Goal: Obtain resource: Download file/media

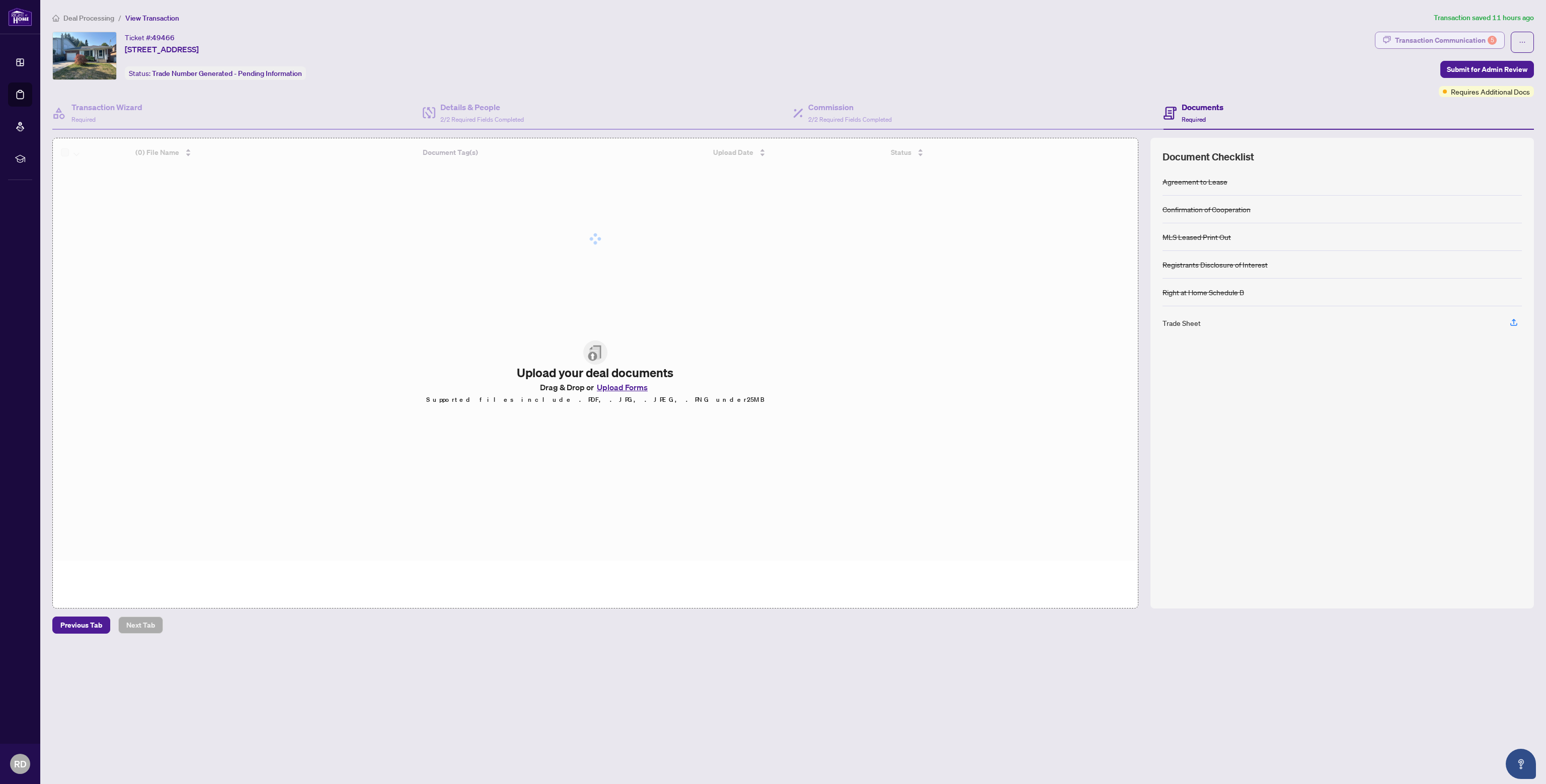
click at [1404, 41] on div "Transaction Communication 5" at bounding box center [1445, 40] width 101 height 16
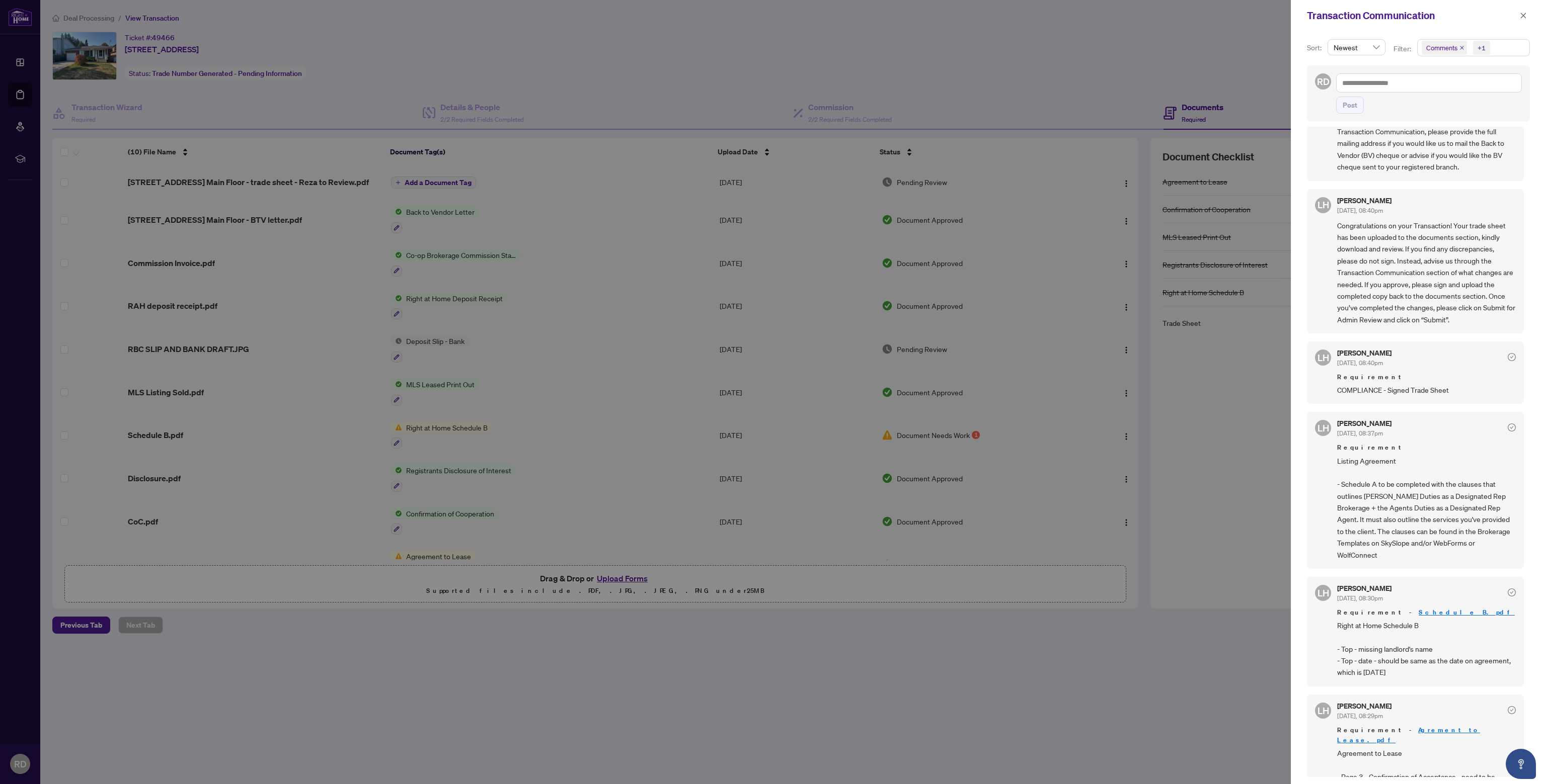
scroll to position [284, 0]
click at [588, 432] on div at bounding box center [773, 392] width 1546 height 784
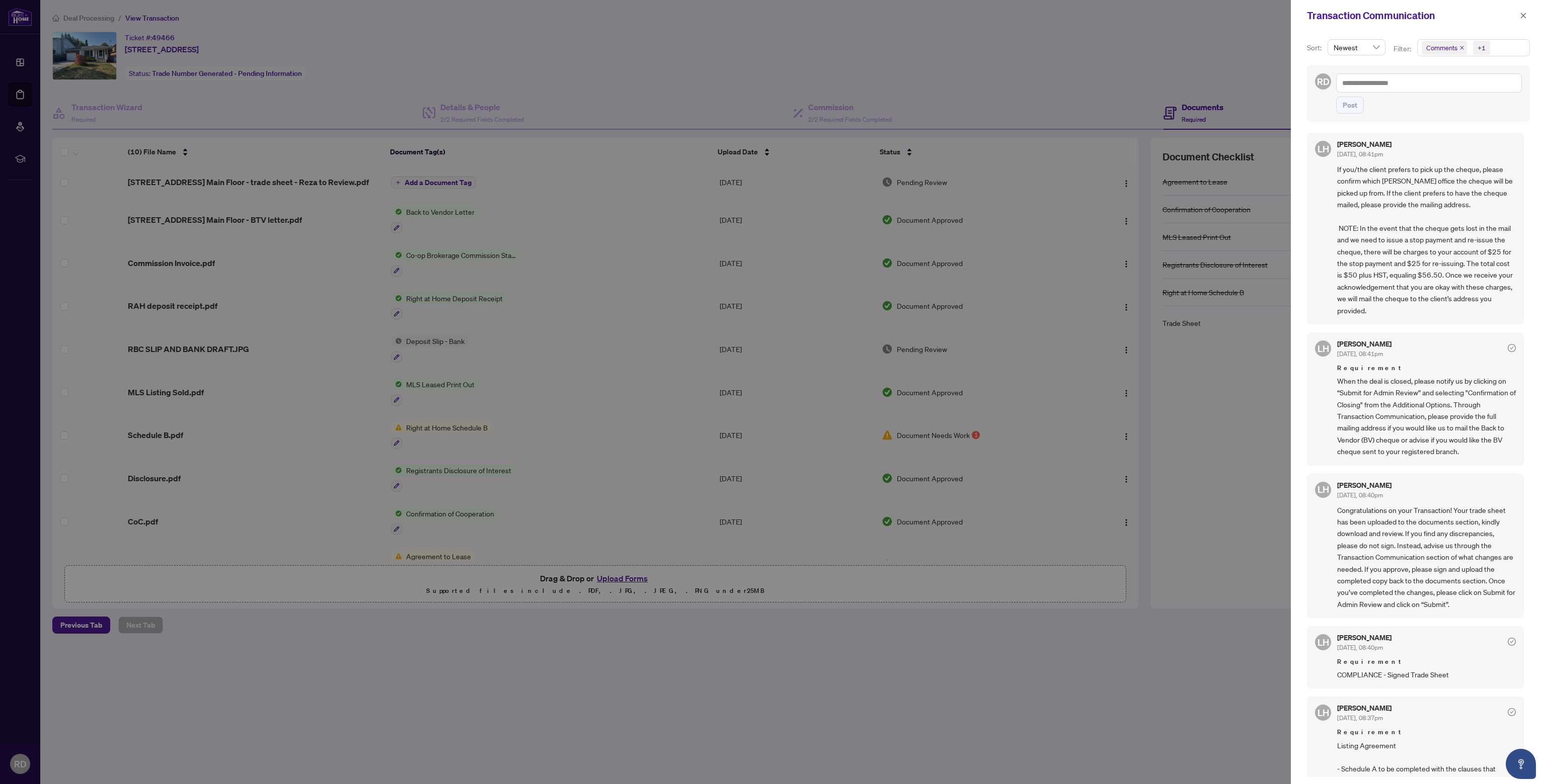
scroll to position [0, 0]
click at [1524, 14] on icon "close" at bounding box center [1523, 16] width 7 height 7
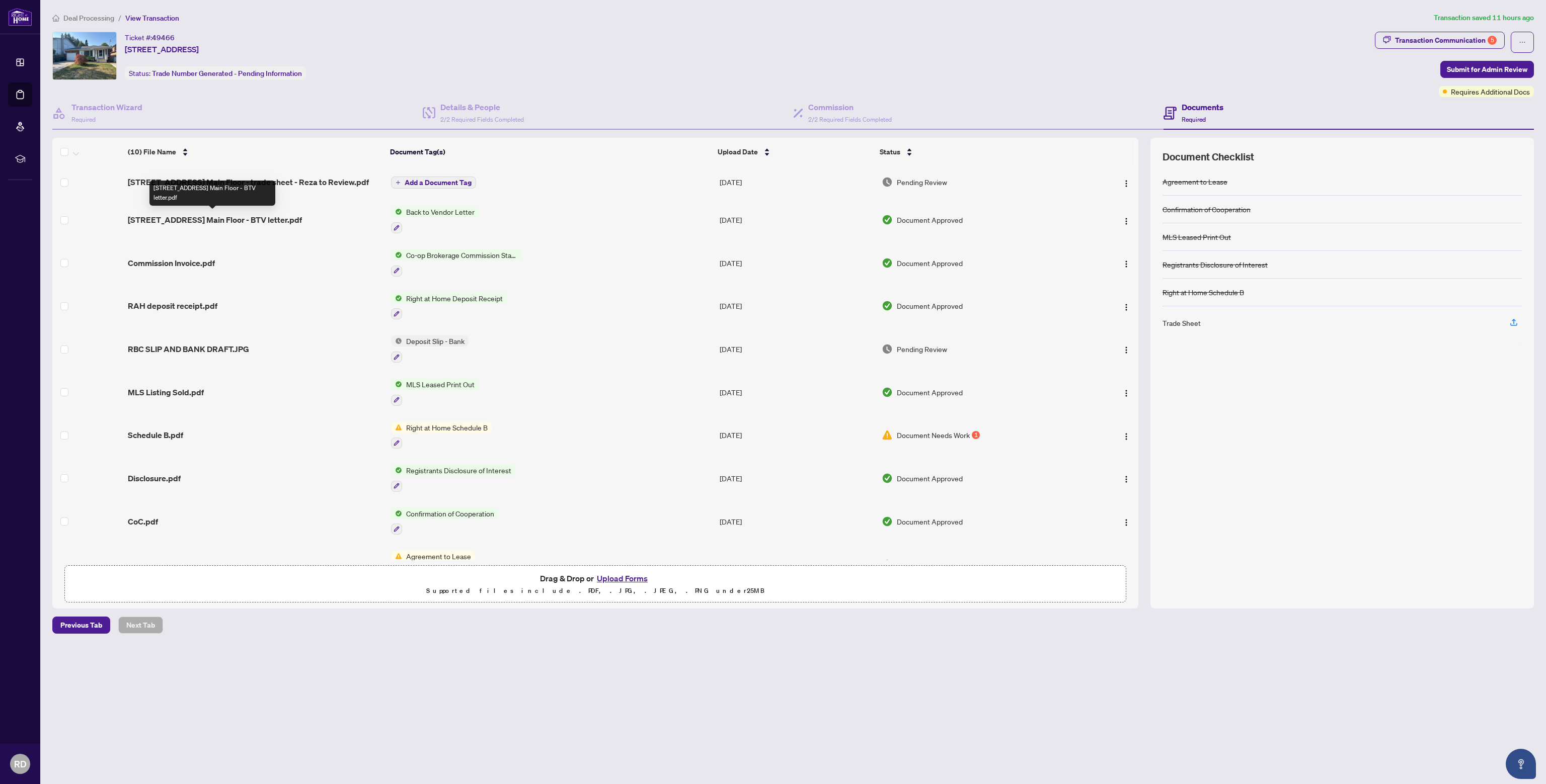
click at [241, 219] on span "[STREET_ADDRESS] Main Floor - BTV letter.pdf" at bounding box center [215, 220] width 174 height 12
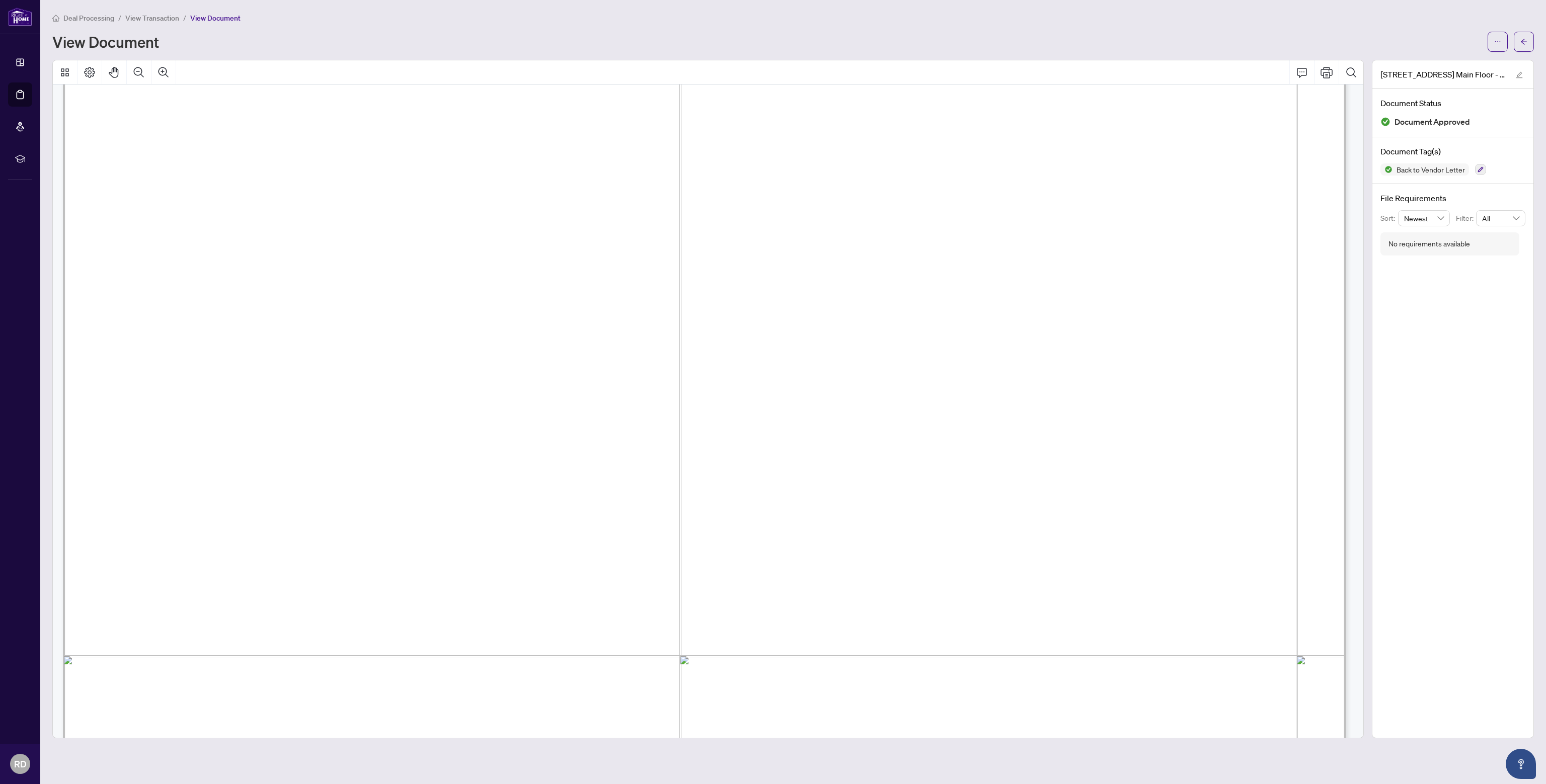
scroll to position [101, 0]
click at [1499, 47] on span "button" at bounding box center [1498, 41] width 7 height 16
click at [1463, 61] on span "Download" at bounding box center [1461, 63] width 76 height 11
click at [168, 20] on span "View Transaction" at bounding box center [152, 18] width 54 height 9
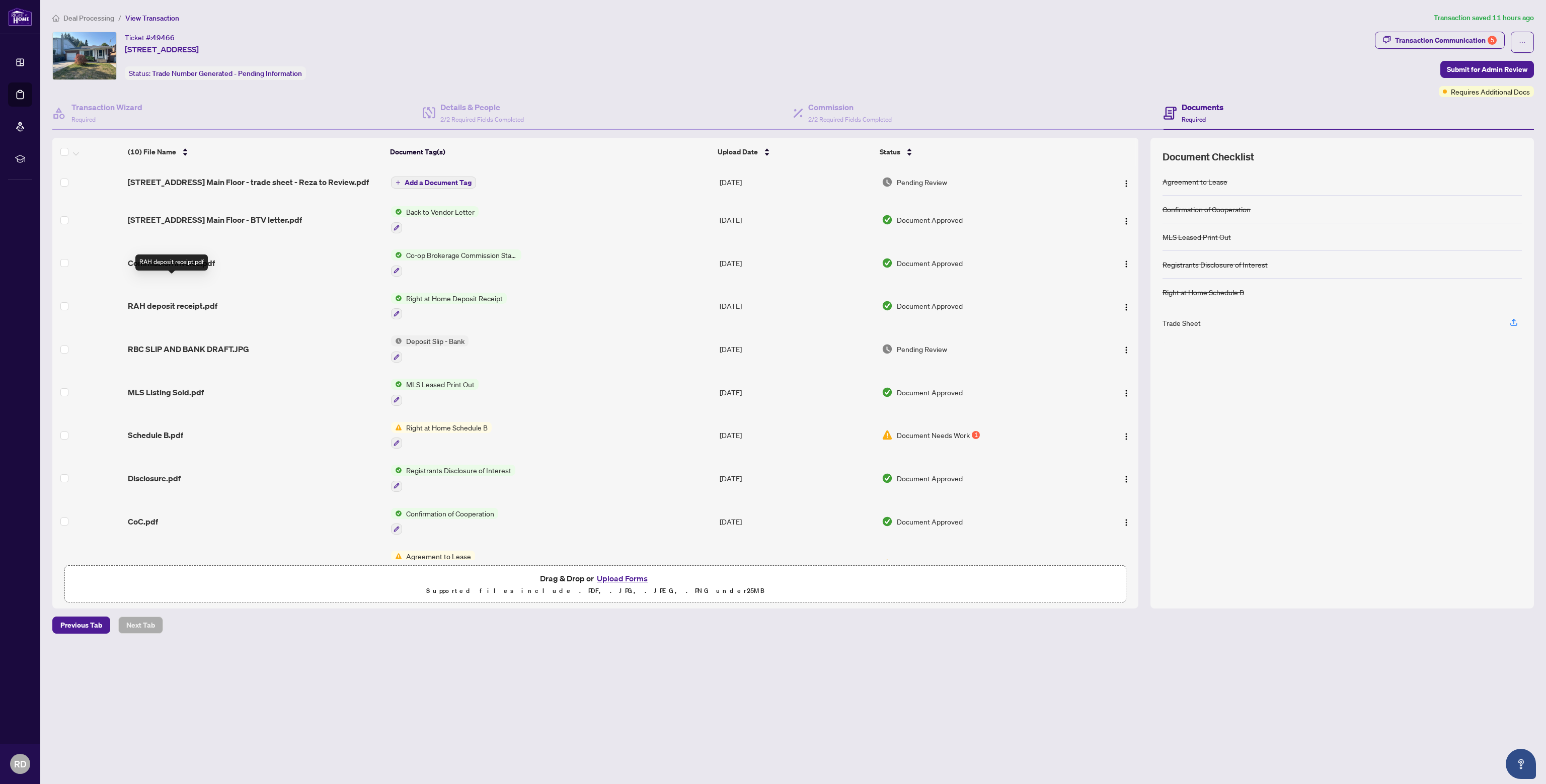
scroll to position [23, 0]
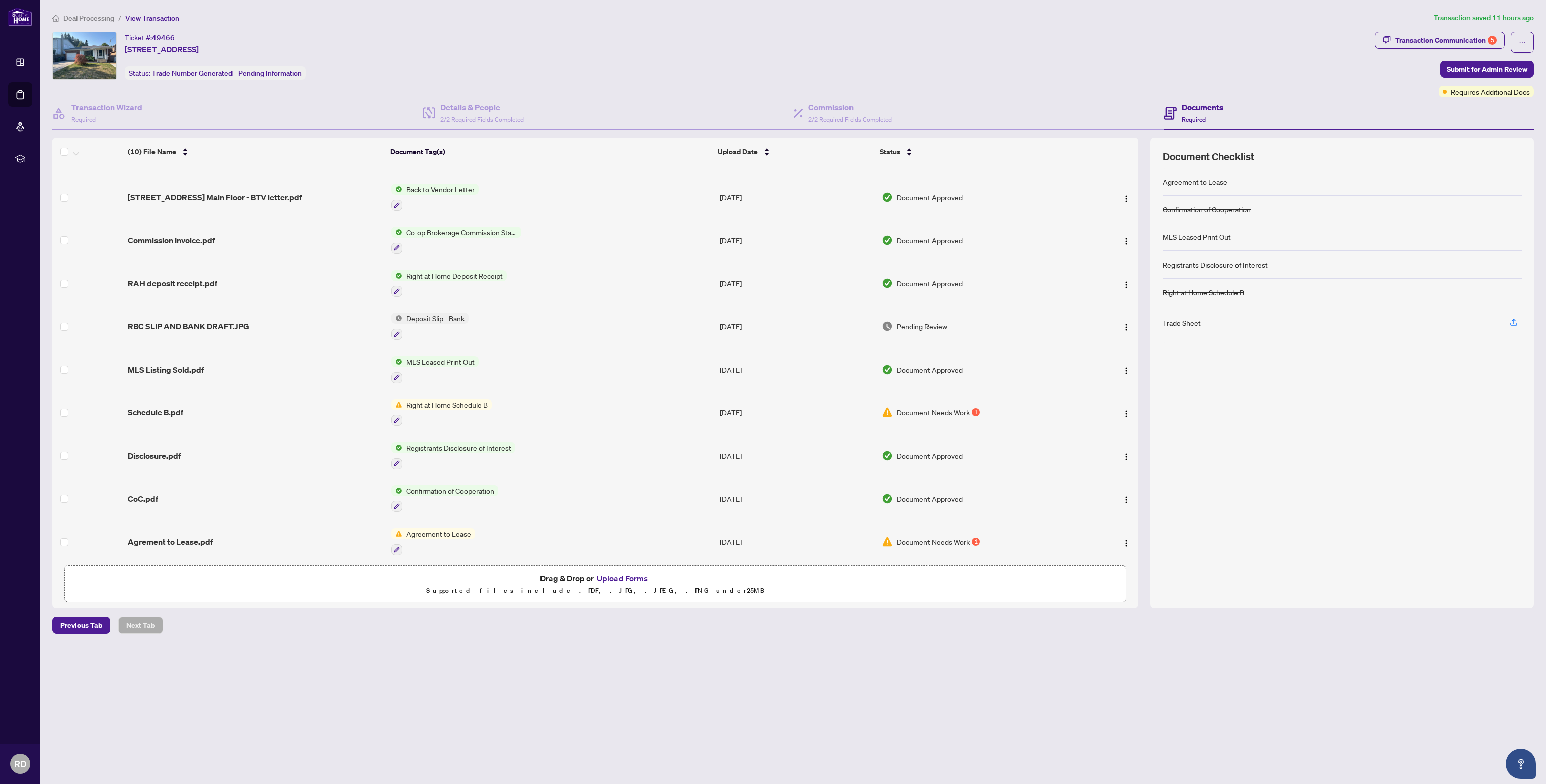
click at [173, 407] on span "Schedule B.pdf" at bounding box center [155, 413] width 55 height 12
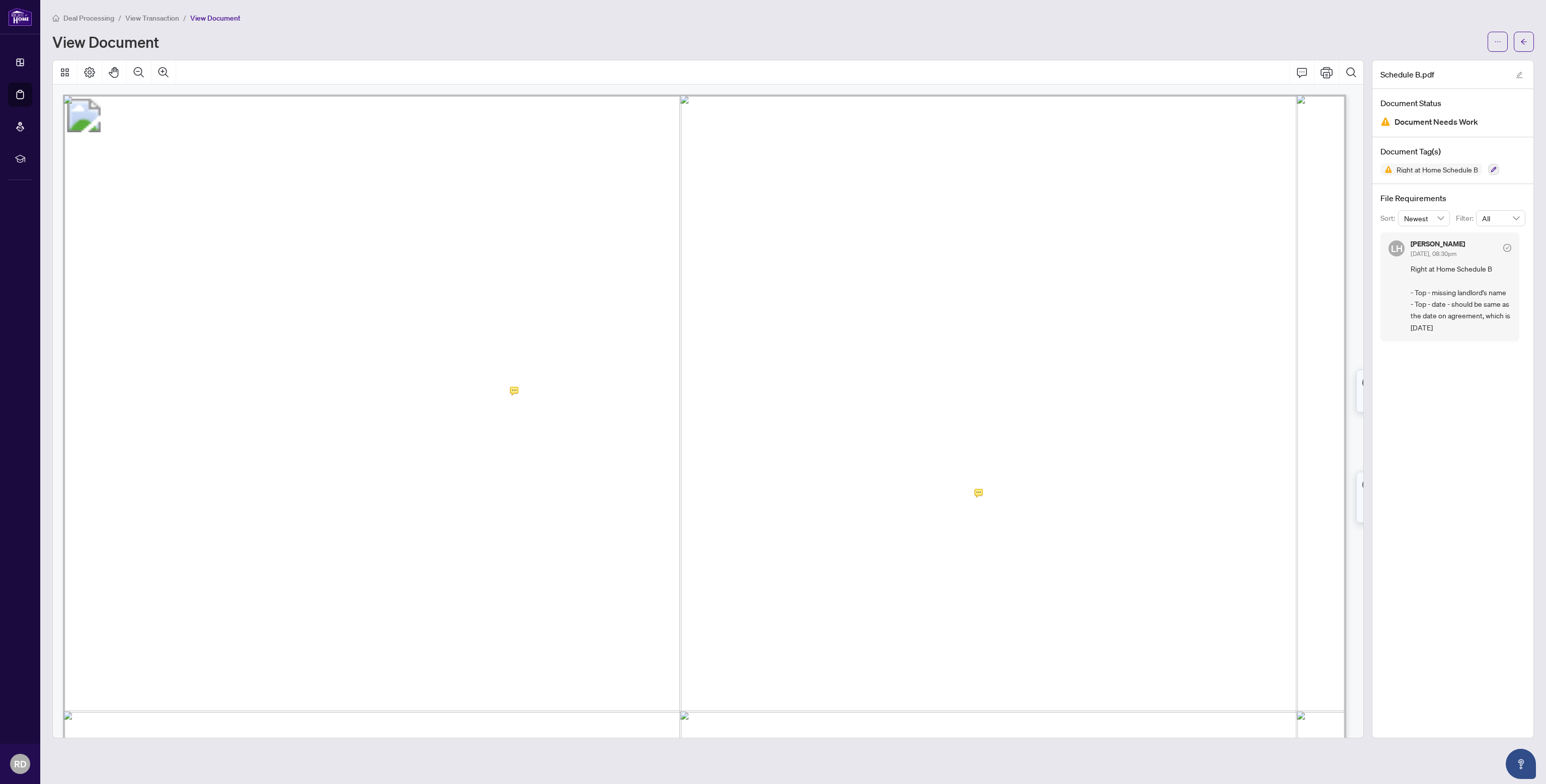
click at [142, 72] on icon "Zoom Out" at bounding box center [139, 73] width 12 height 12
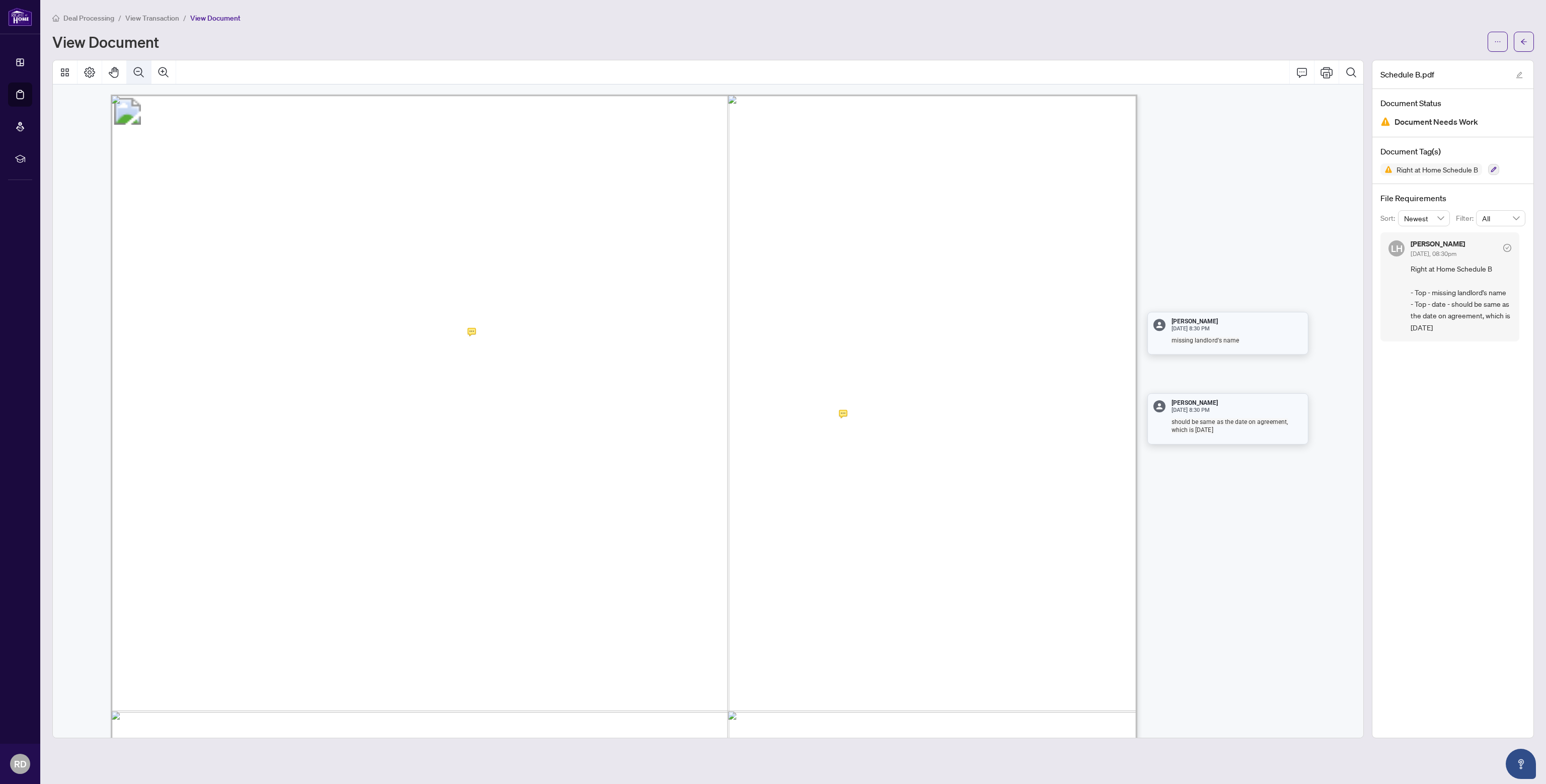
click at [142, 71] on icon "Zoom Out" at bounding box center [139, 73] width 12 height 12
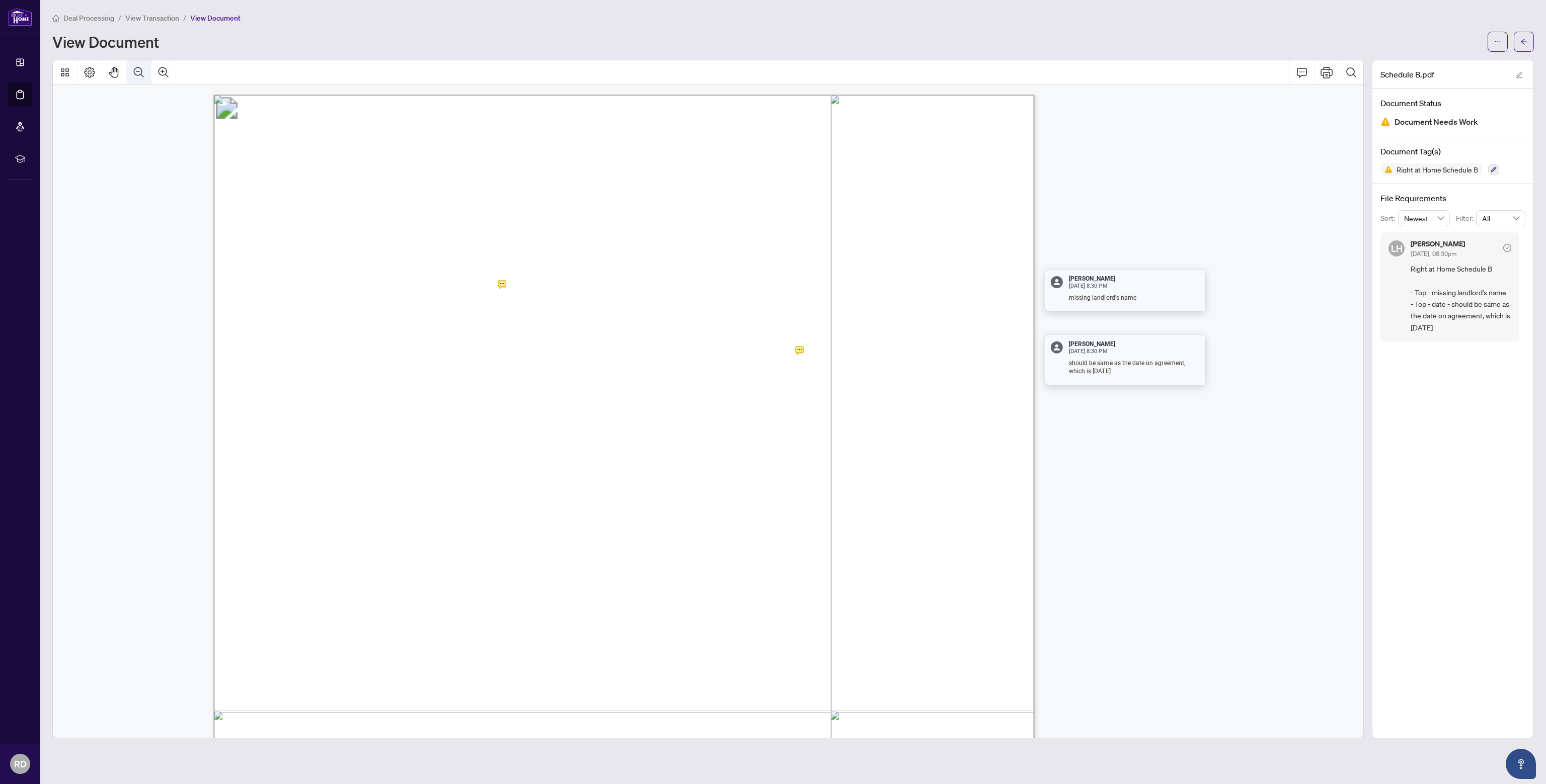
click at [142, 71] on icon "Zoom Out" at bounding box center [139, 73] width 12 height 12
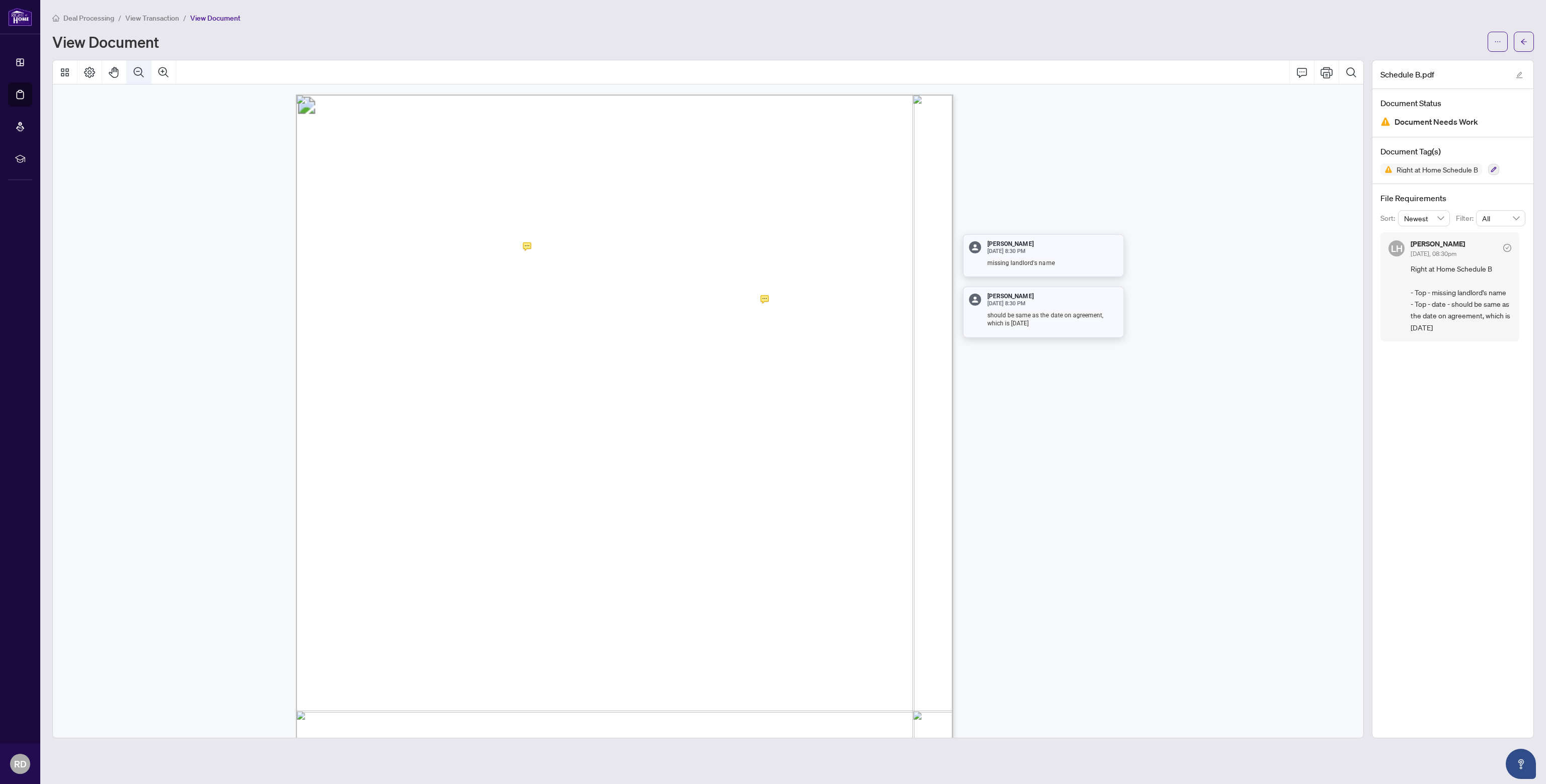
click at [142, 71] on icon "Zoom Out" at bounding box center [139, 73] width 12 height 12
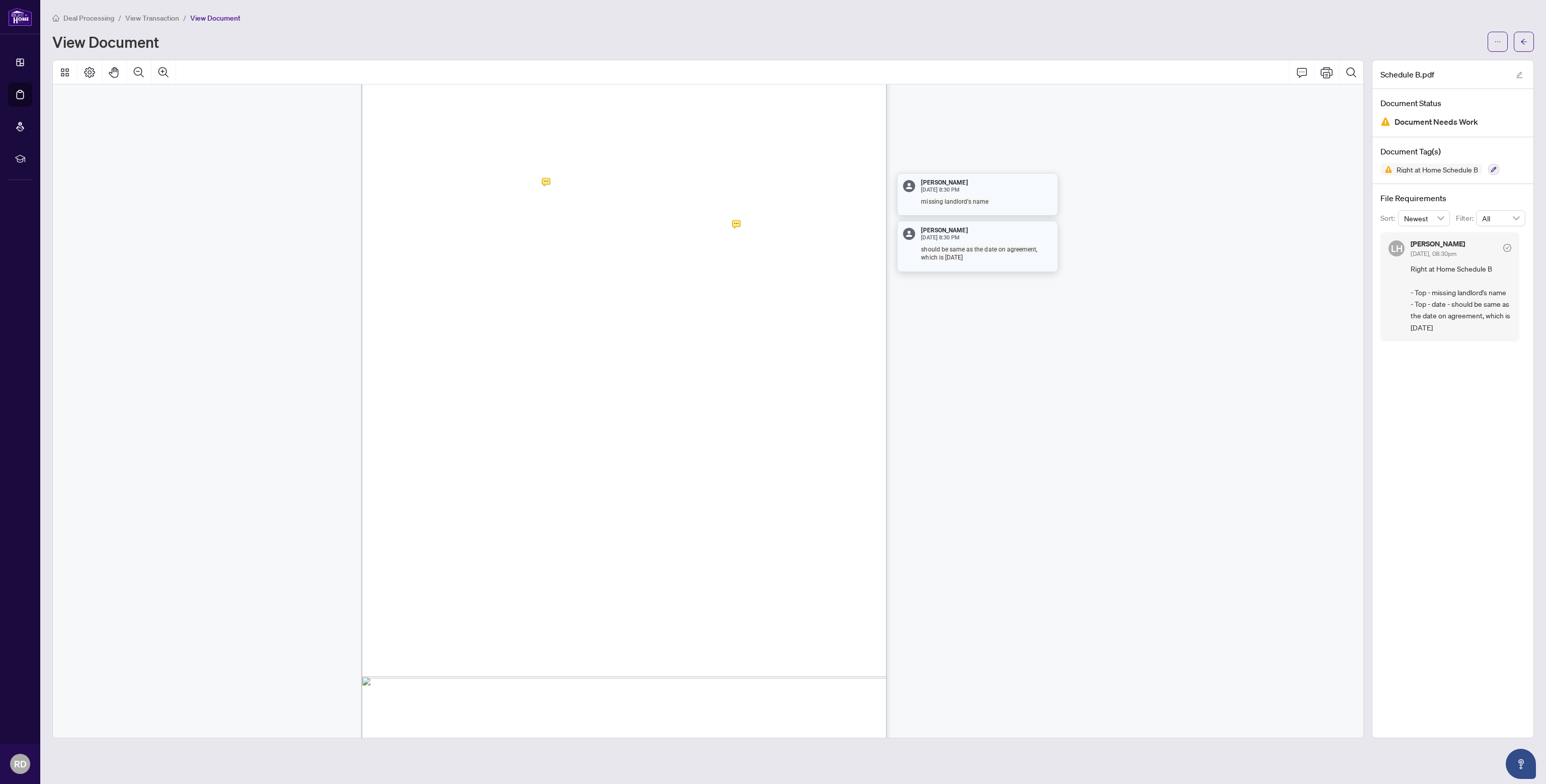
scroll to position [46, 0]
click at [167, 14] on span "View Transaction" at bounding box center [152, 18] width 54 height 9
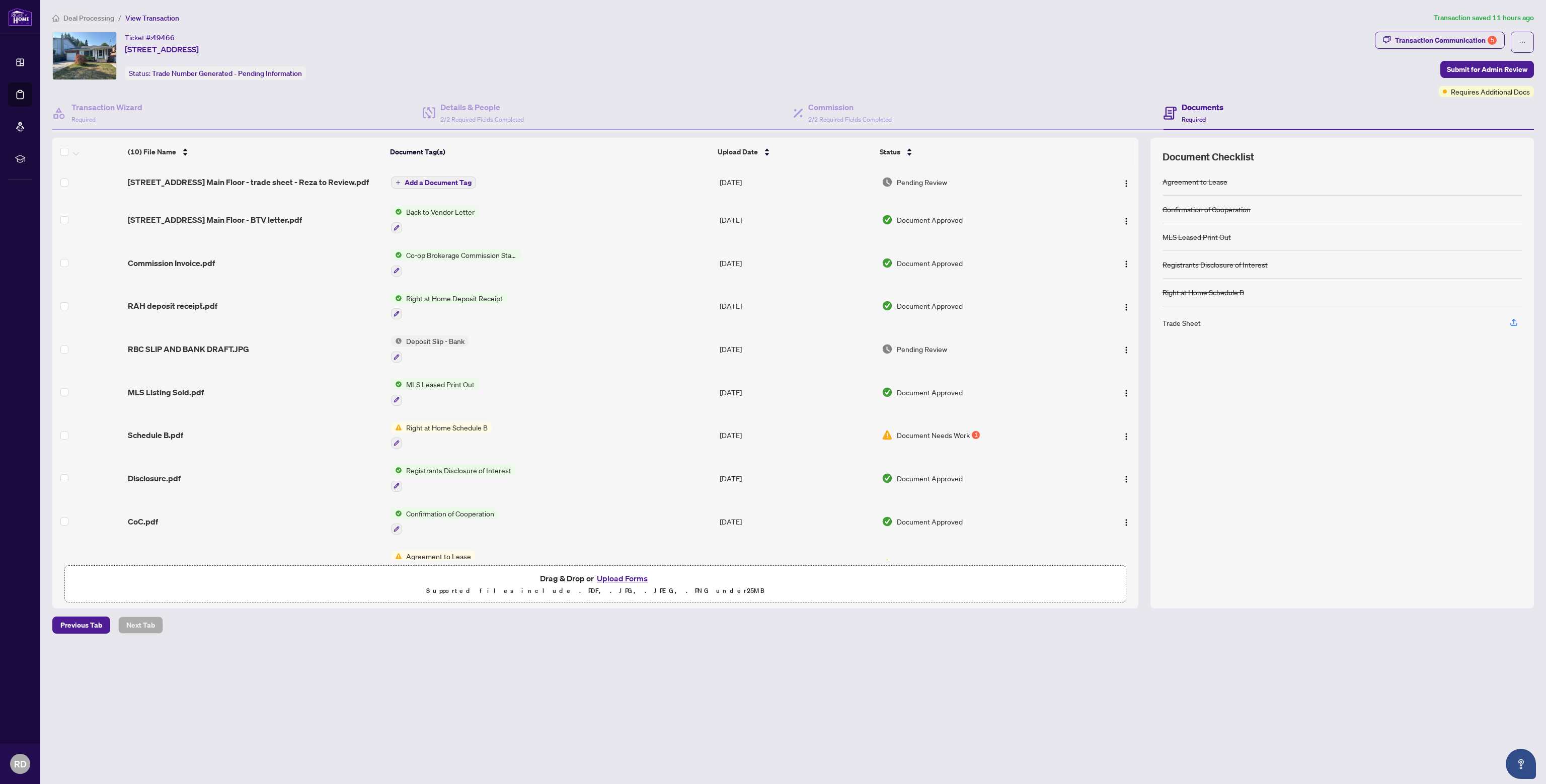
scroll to position [23, 0]
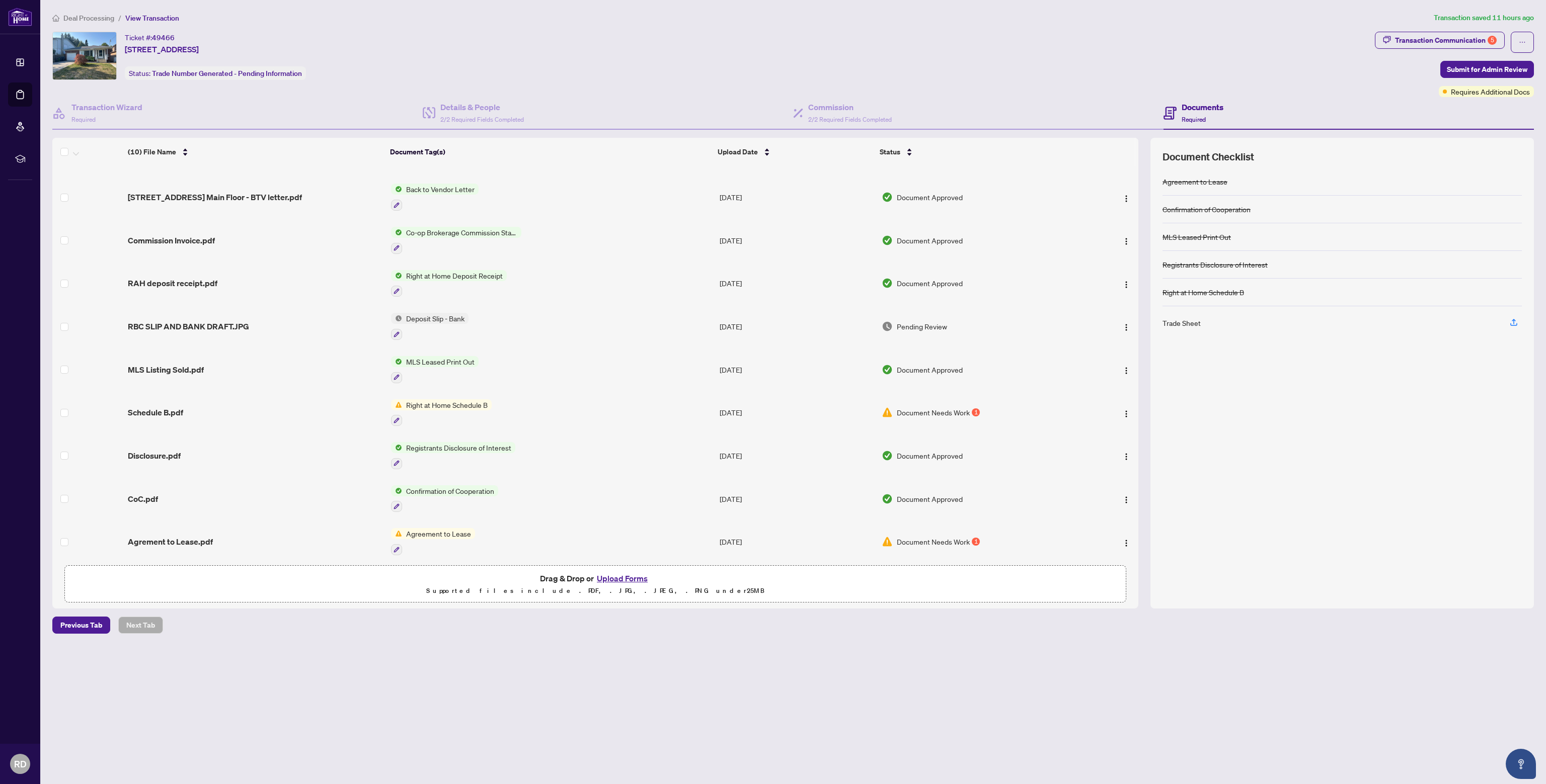
click at [928, 536] on span "Document Needs Work" at bounding box center [933, 542] width 73 height 11
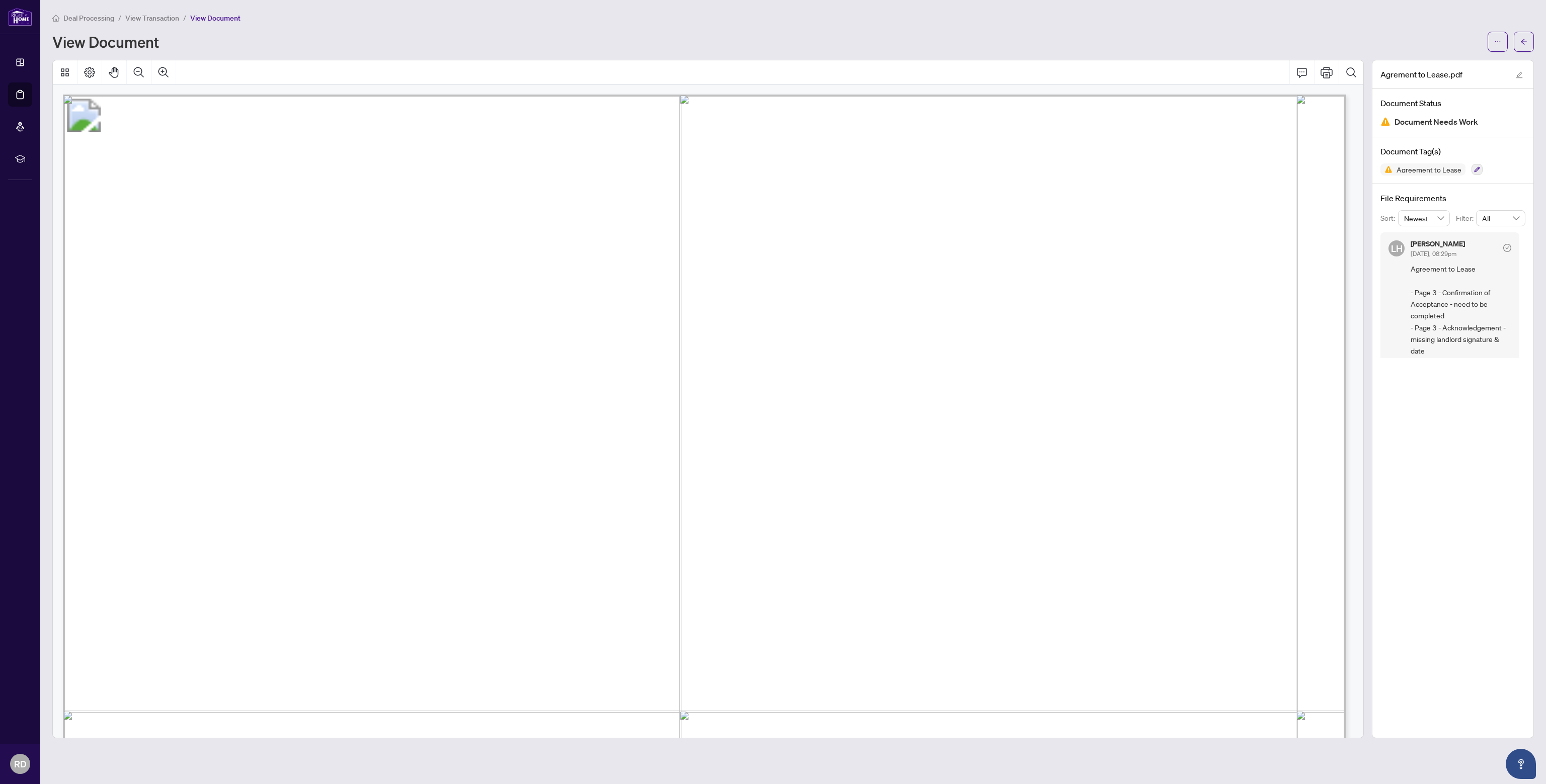
click at [169, 16] on span "View Transaction" at bounding box center [152, 18] width 54 height 9
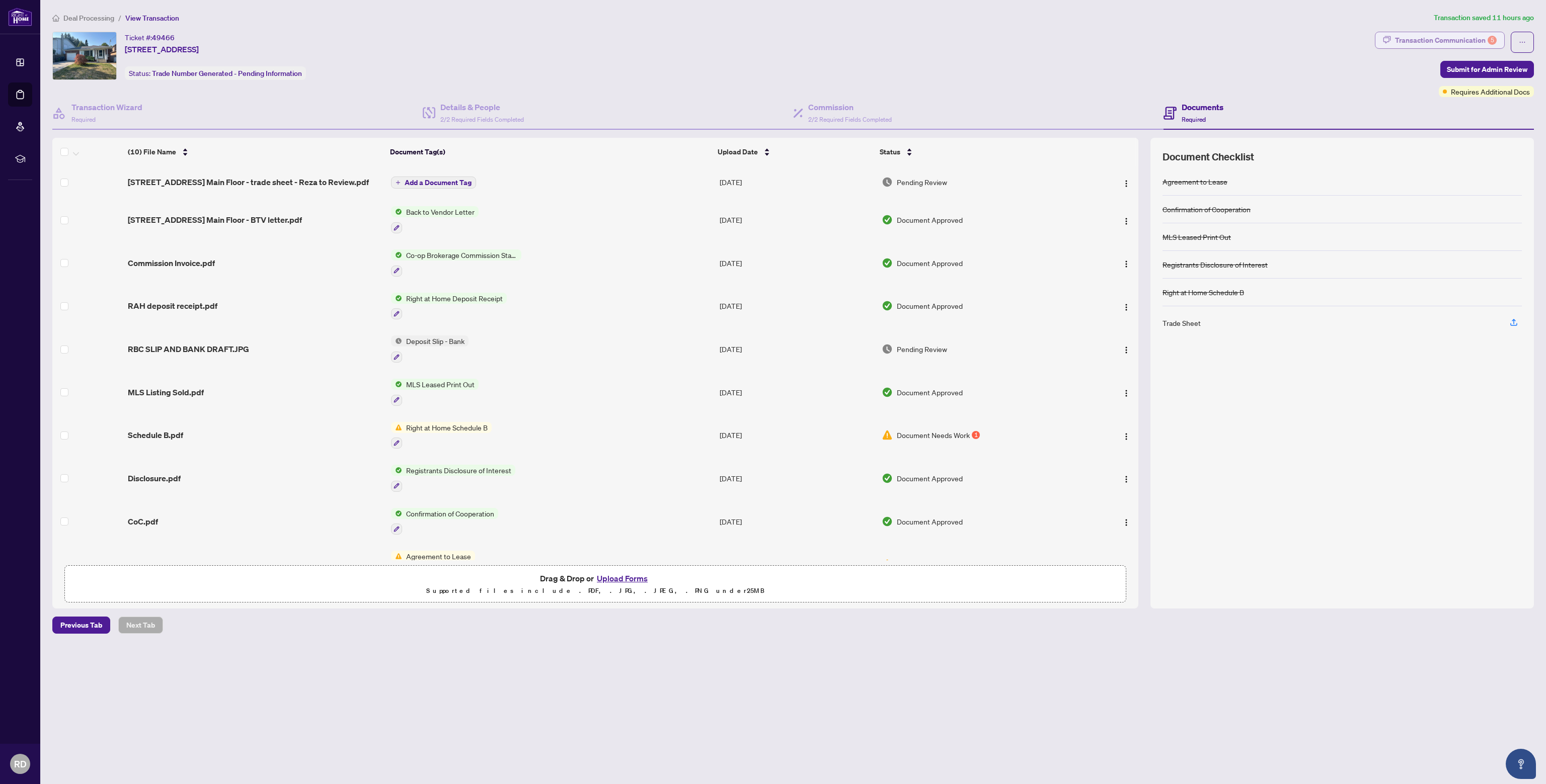
click at [1427, 40] on div "Transaction Communication 5" at bounding box center [1445, 40] width 101 height 16
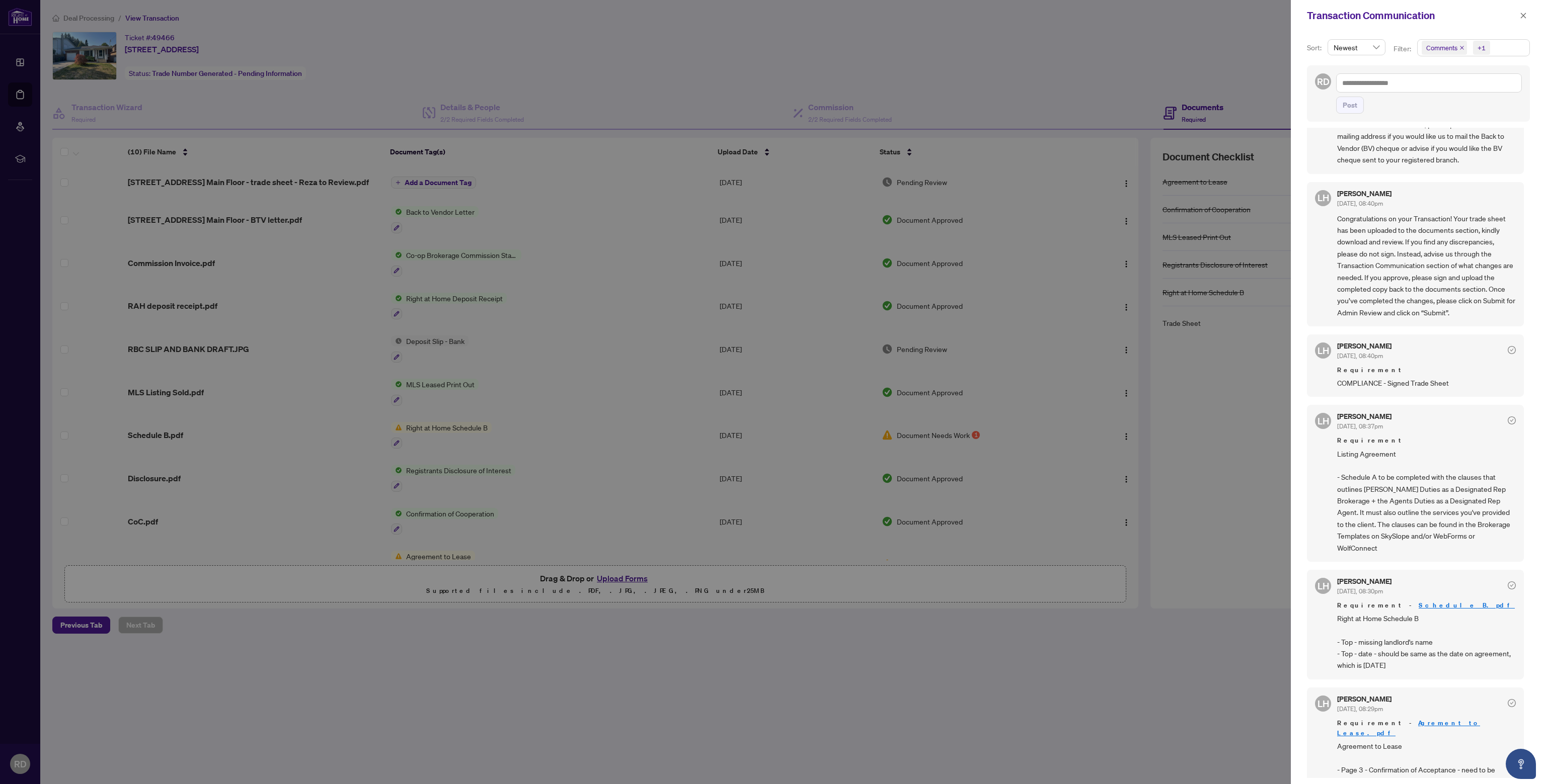
scroll to position [302, 0]
